Goal: Information Seeking & Learning: Learn about a topic

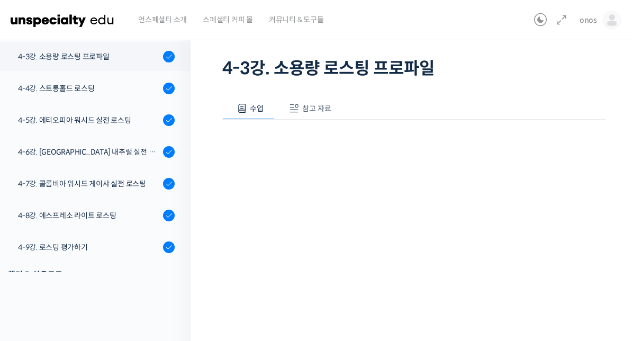
scroll to position [771, 0]
click at [50, 233] on link "4-9강. 로스팅 평가하기" at bounding box center [93, 246] width 196 height 29
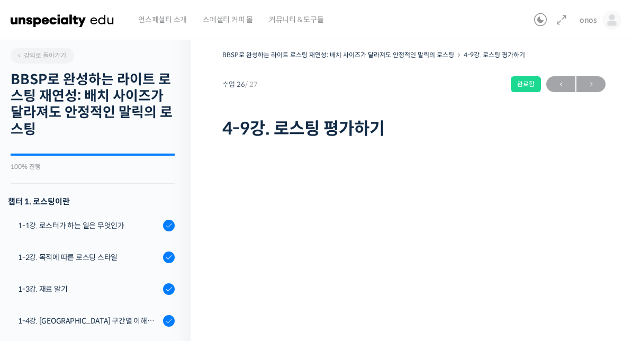
click at [84, 23] on img at bounding box center [63, 20] width 104 height 32
click at [50, 16] on img at bounding box center [63, 20] width 104 height 32
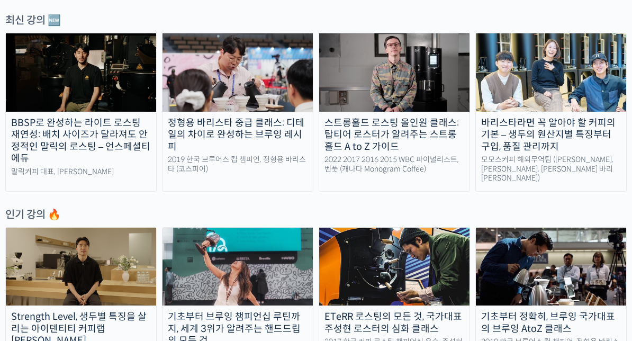
scroll to position [374, 0]
click at [29, 150] on div "BBSP로 완성하는 라이트 로스팅 재연성: 배치 사이즈가 달라져도 안정적인 말릭의 로스팅 – 언스페셜티 에듀" at bounding box center [81, 141] width 150 height 48
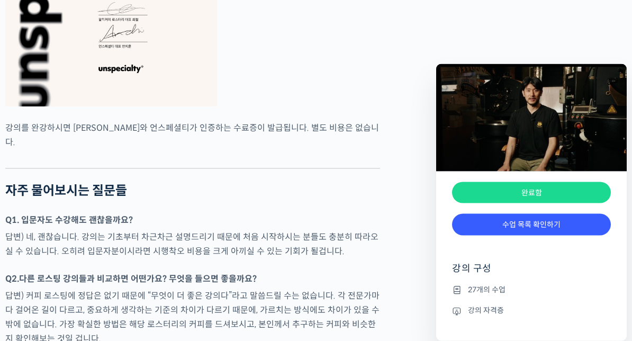
scroll to position [3290, 0]
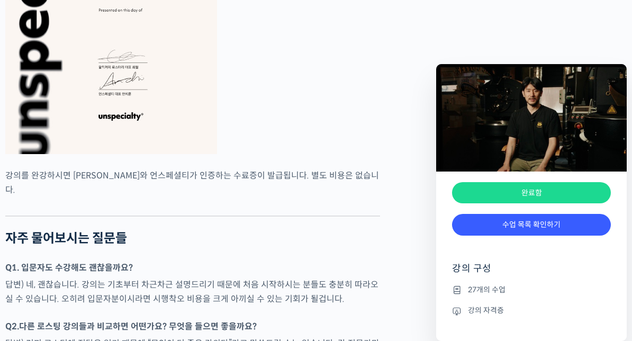
click at [576, 186] on div "완료함" at bounding box center [531, 193] width 159 height 22
click at [582, 192] on div "완료함" at bounding box center [531, 193] width 159 height 22
click at [615, 137] on img at bounding box center [531, 117] width 191 height 107
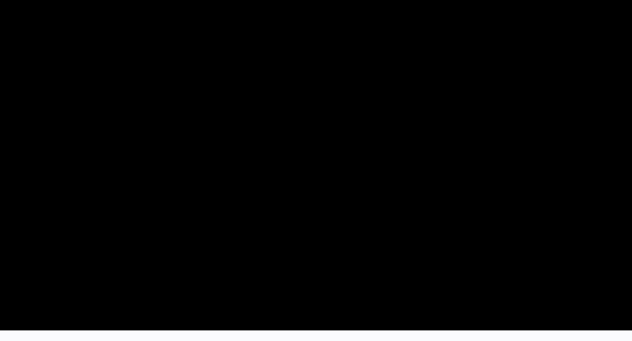
scroll to position [0, 0]
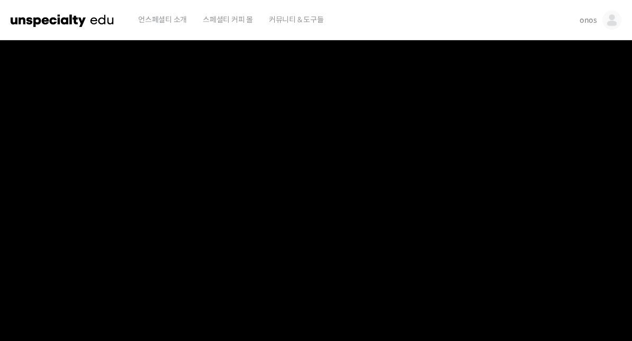
click at [278, 25] on span "커뮤니티 & 도구들" at bounding box center [296, 19] width 55 height 40
click at [312, 16] on span "커뮤니티 & 도구들" at bounding box center [296, 19] width 55 height 40
click at [285, 21] on span "커뮤니티 & 도구들" at bounding box center [296, 19] width 55 height 40
click at [615, 16] on img at bounding box center [611, 20] width 19 height 19
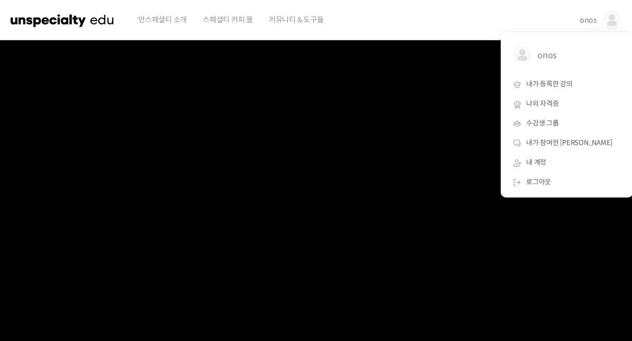
click at [559, 77] on link "내가 등록한 강의" at bounding box center [567, 85] width 124 height 20
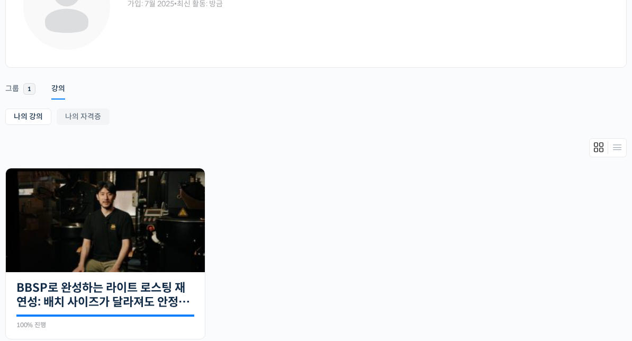
scroll to position [107, 0]
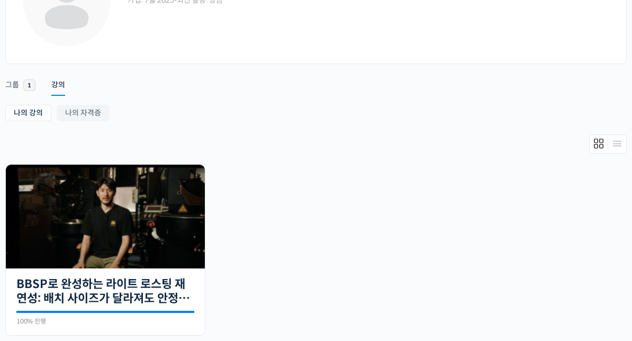
click at [18, 78] on link "그룹 1" at bounding box center [20, 80] width 30 height 27
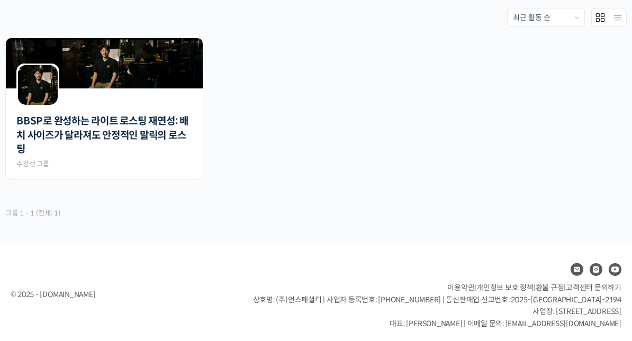
scroll to position [233, 0]
click at [34, 136] on link "BBSP로 완성하는 라이트 로스팅 재연성: 배치 사이즈가 달라져도 안정적인 말릭의 로스팅" at bounding box center [104, 135] width 176 height 42
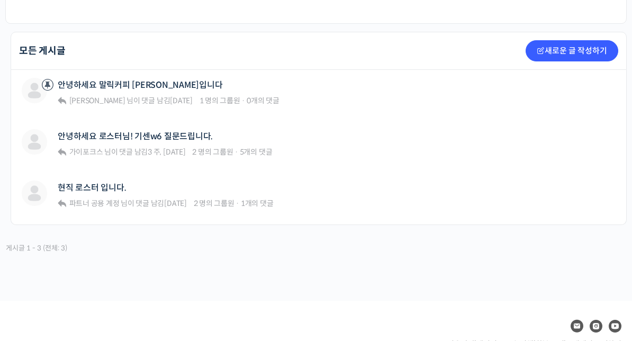
scroll to position [241, 0]
click at [316, 89] on div "최철 로스터 안녕하세요 말릭커피 최철입니다 최철 로스터 님이 댓글 남김 2 개월 전 1 명의 그룹원 · 0개의 댓글" at bounding box center [319, 93] width 594 height 30
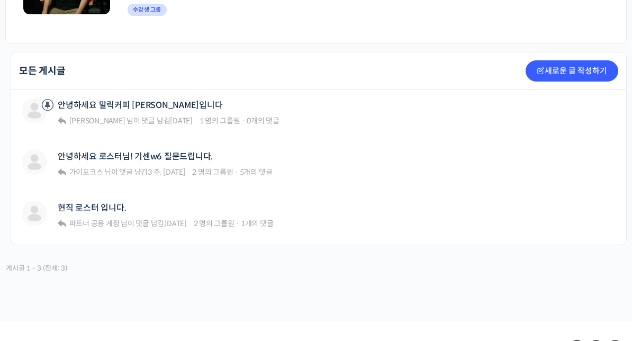
scroll to position [221, 0]
click at [71, 110] on link "안녕하세요 말릭커피 최철입니다" at bounding box center [140, 105] width 165 height 10
click at [181, 156] on link "안녕하세요 로스터님! 기센w6 질문드립니다." at bounding box center [135, 156] width 155 height 10
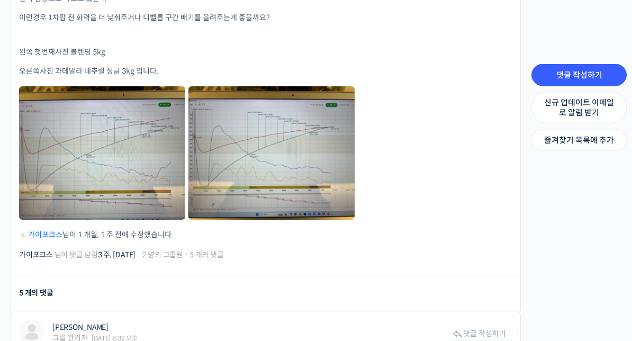
scroll to position [837, 0]
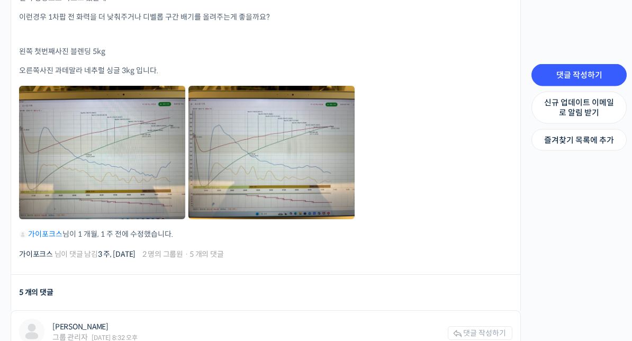
click at [303, 184] on link at bounding box center [271, 152] width 166 height 133
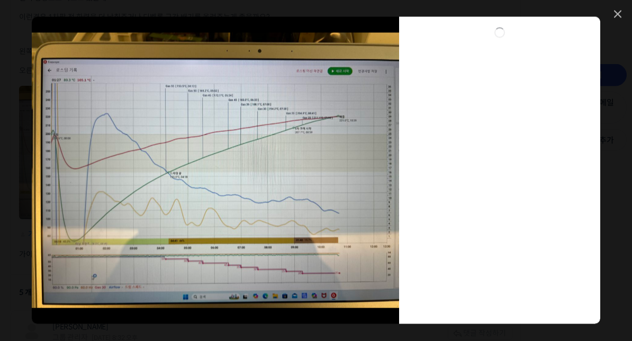
scroll to position [837, 0]
click at [620, 11] on icon at bounding box center [617, 14] width 7 height 7
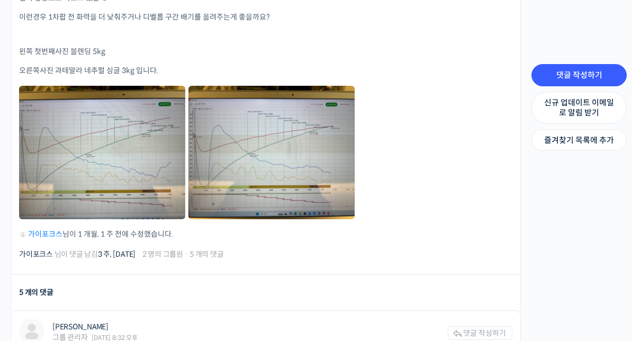
click at [147, 157] on link at bounding box center [102, 152] width 166 height 133
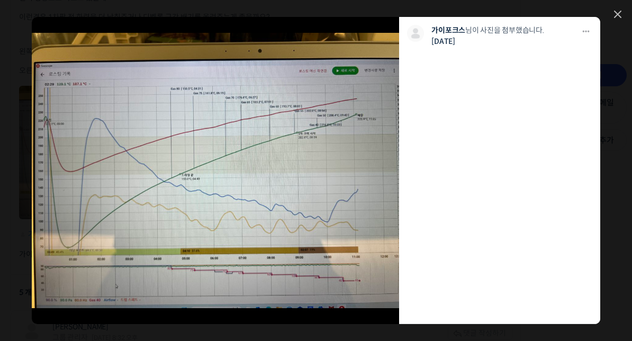
click at [615, 15] on link at bounding box center [617, 15] width 7 height 9
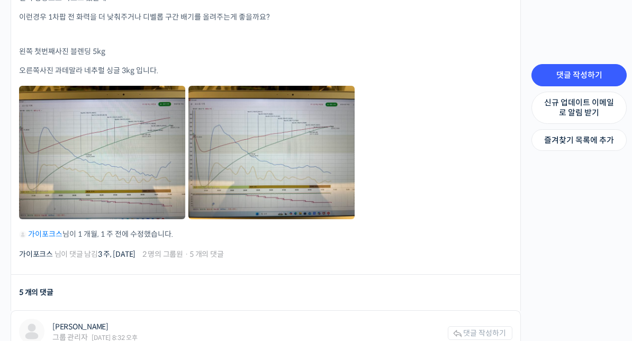
click at [331, 174] on link at bounding box center [271, 152] width 166 height 133
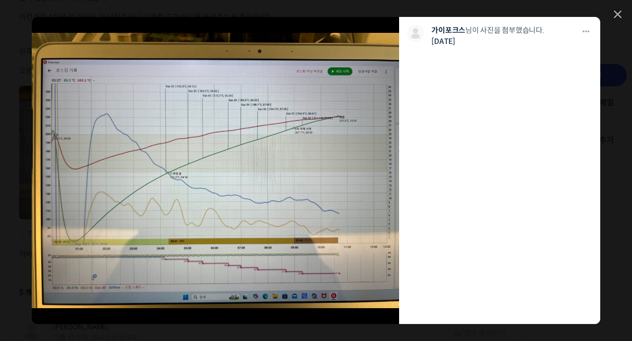
click at [615, 12] on link at bounding box center [617, 15] width 7 height 9
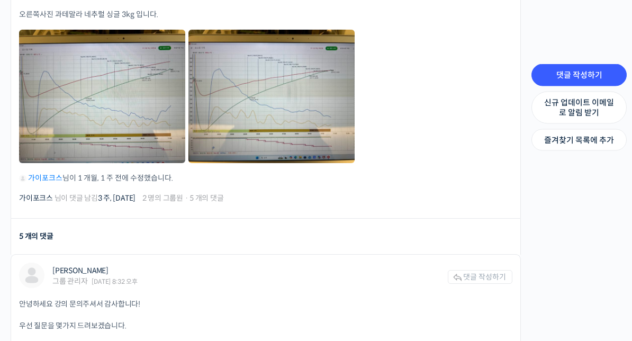
scroll to position [887, 0]
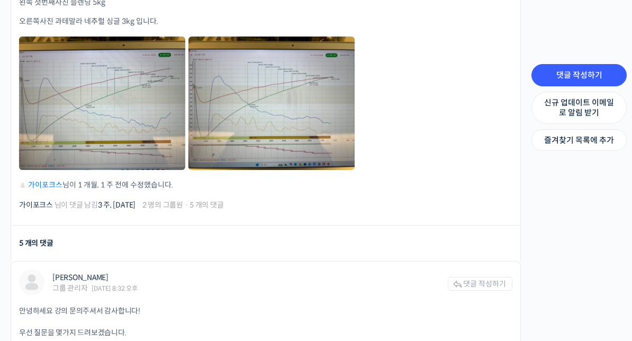
click at [295, 145] on link at bounding box center [271, 103] width 166 height 133
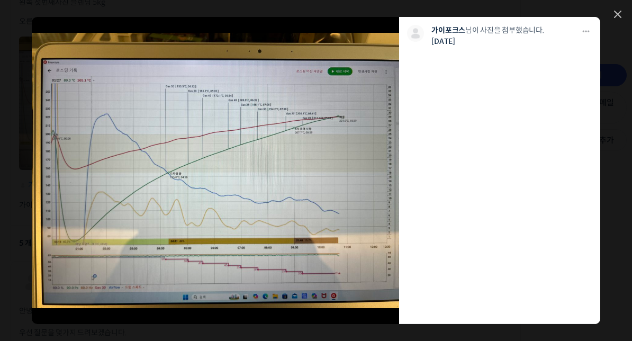
click at [616, 13] on icon at bounding box center [618, 14] width 6 height 6
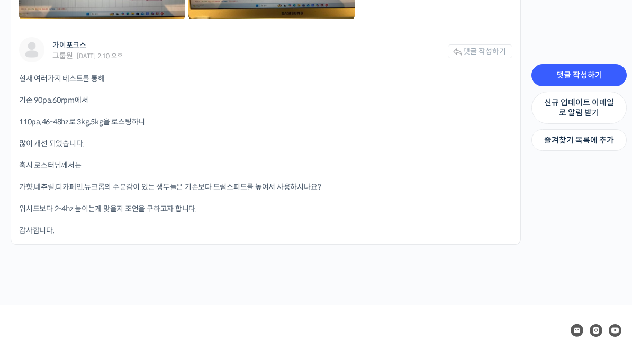
scroll to position [3139, 0]
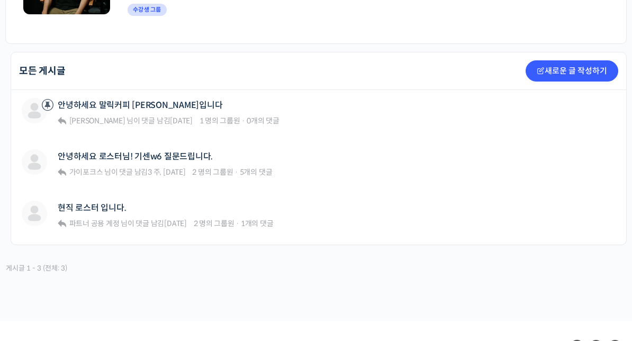
click at [361, 218] on div "커피총각 현직 로스터 입니다. 파트너 공용 계정 님이 댓글 남김 [DATE] 2 명의 그룹원 · 1개의 댓글" at bounding box center [319, 216] width 594 height 30
click at [285, 214] on div "커피총각 현직 로스터 입니다. 파트너 공용 계정 님이 댓글 남김 [DATE] 2 명의 그룹원 · 1개의 댓글" at bounding box center [319, 216] width 594 height 30
click at [113, 207] on link "현직 로스터 입니다." at bounding box center [92, 208] width 68 height 10
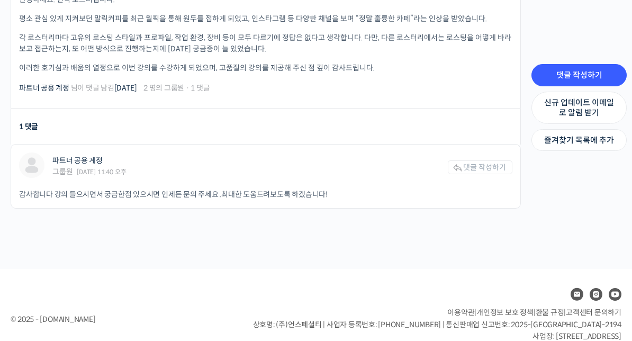
scroll to position [359, 0]
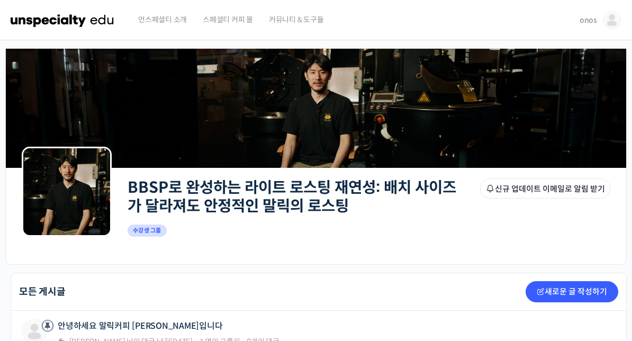
click at [310, 185] on link "BBSP로 완성하는 라이트 로스팅 재연성: 배치 사이즈가 달라져도 안정적인 말릭의 로스팅" at bounding box center [292, 197] width 329 height 38
click at [628, 10] on header "언스페셜티 소개 스페셜티 커피 몰 커뮤니티 & 도구들 onos onos @nhs34751752665118 내가 등록한 강의 나의 자격증 수강생…" at bounding box center [316, 20] width 632 height 40
click at [611, 15] on img at bounding box center [611, 20] width 19 height 19
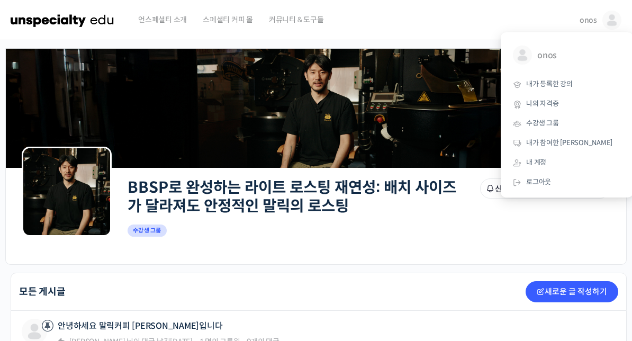
click at [574, 82] on link "내가 등록한 강의" at bounding box center [567, 85] width 124 height 20
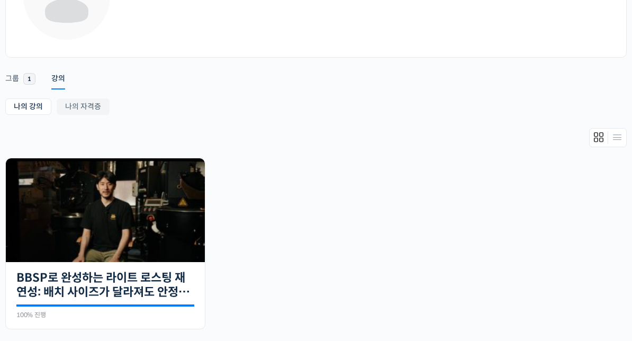
scroll to position [113, 0]
click at [185, 240] on img at bounding box center [105, 210] width 199 height 104
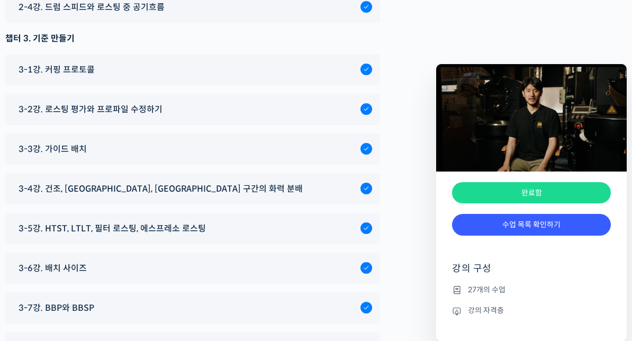
scroll to position [4556, 0]
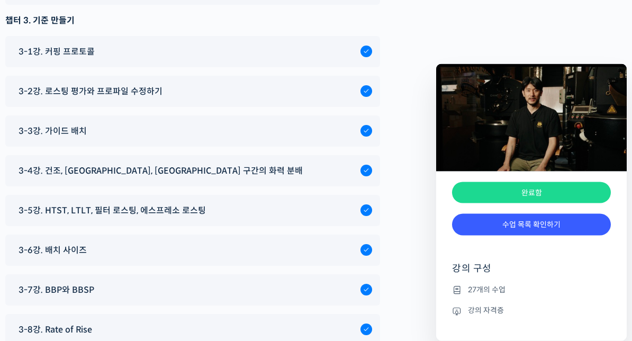
click at [102, 99] on span "3-2강. 로스팅 평가와 프로파일 수정하기" at bounding box center [91, 92] width 144 height 14
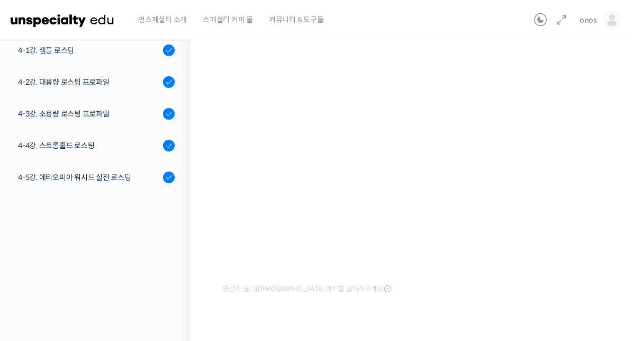
scroll to position [632, 0]
click at [108, 141] on div "4-4강. 스트롱홀드 로스팅" at bounding box center [89, 146] width 142 height 12
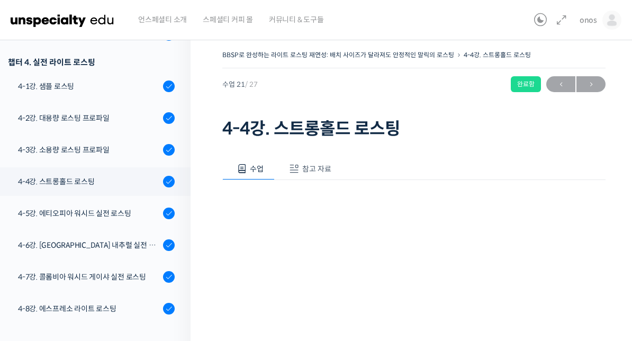
scroll to position [769, 0]
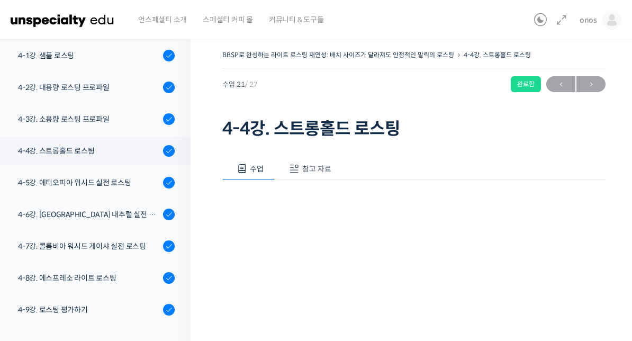
click at [130, 123] on div "4-3강. 소용량 로스팅 프로파일" at bounding box center [89, 119] width 142 height 12
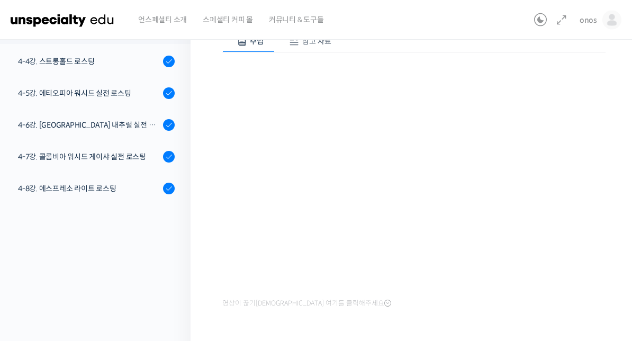
scroll to position [128, 0]
click at [82, 125] on div "4-6강. [GEOGRAPHIC_DATA] 내추럴 실전 로스팅" at bounding box center [89, 125] width 142 height 12
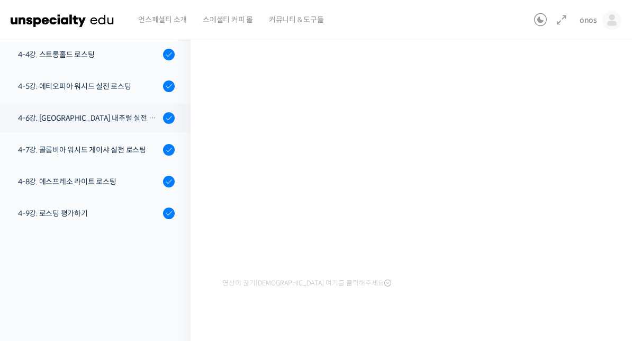
scroll to position [752, 0]
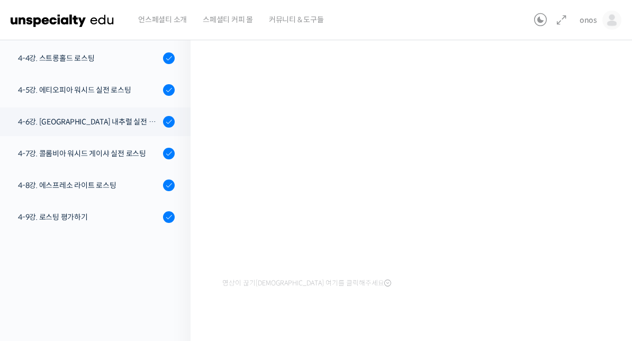
click at [54, 85] on div "4-5강. 에티오피아 워시드 실전 로스팅" at bounding box center [89, 90] width 142 height 12
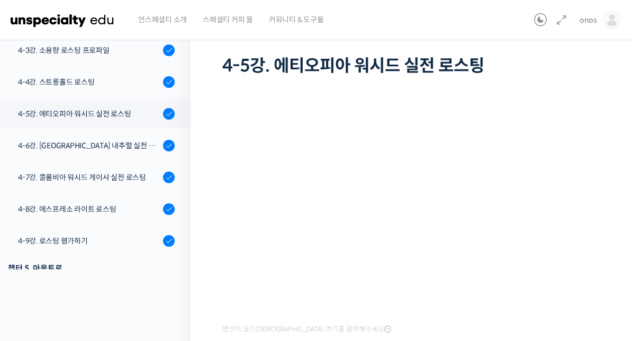
scroll to position [773, 0]
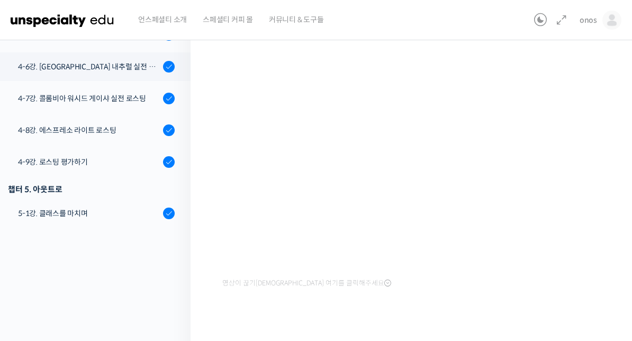
scroll to position [819, 0]
